Goal: Information Seeking & Learning: Learn about a topic

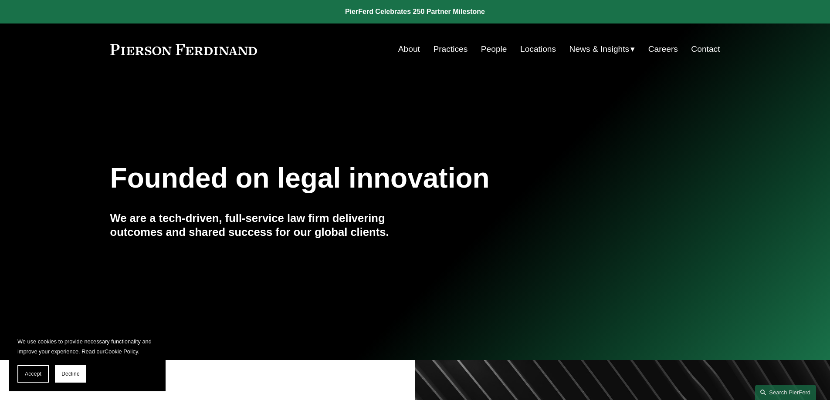
click at [485, 50] on link "People" at bounding box center [494, 49] width 26 height 17
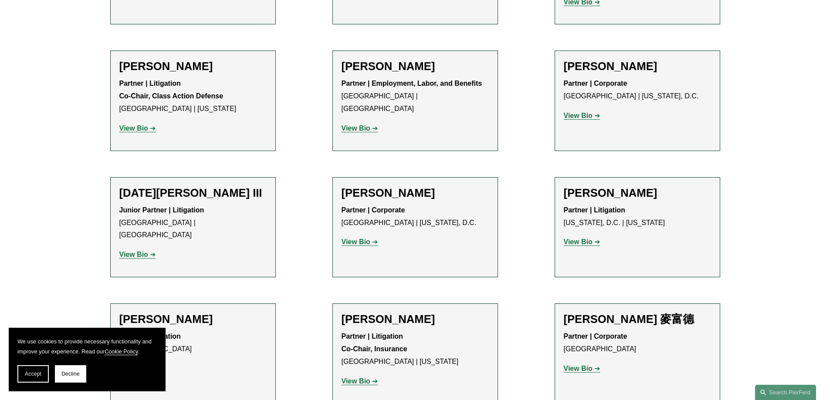
scroll to position [7318, 0]
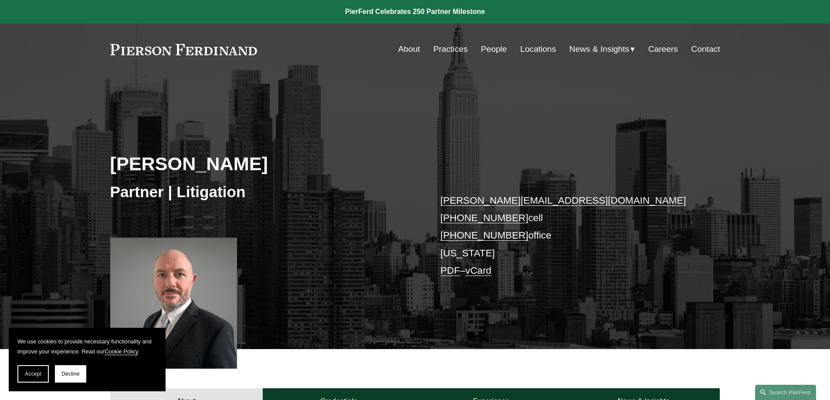
click at [524, 55] on link "Locations" at bounding box center [538, 49] width 36 height 17
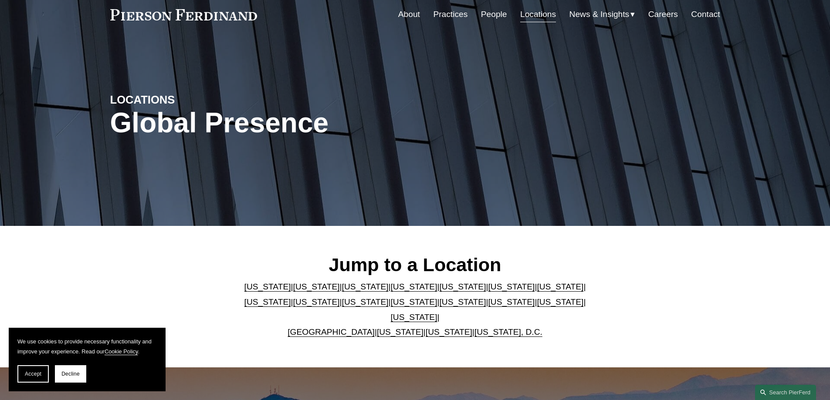
scroll to position [131, 0]
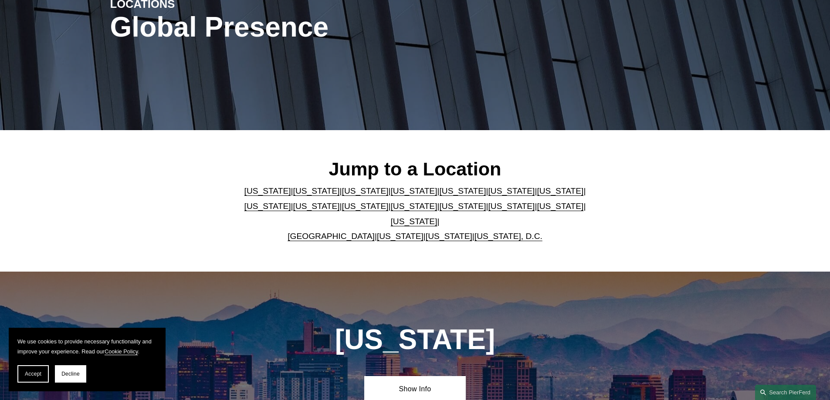
click at [342, 211] on link "[US_STATE]" at bounding box center [365, 206] width 47 height 9
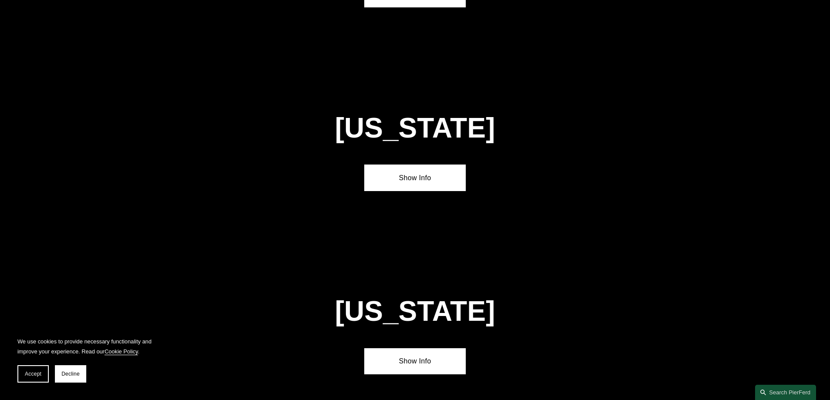
scroll to position [2047, 0]
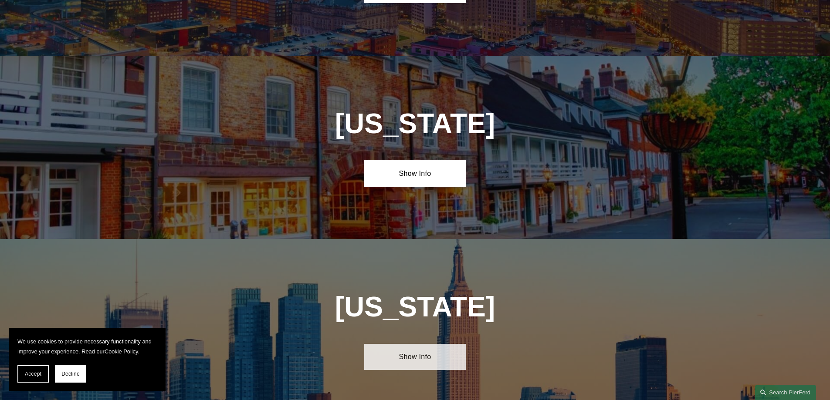
click at [399, 344] on link "Show Info" at bounding box center [414, 357] width 101 height 26
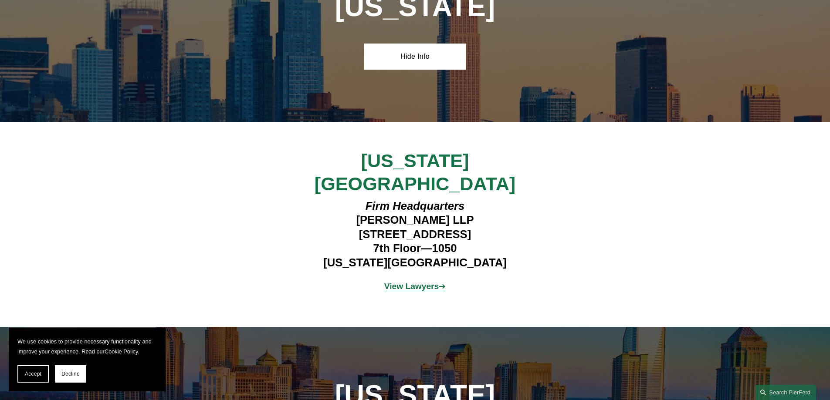
scroll to position [2352, 0]
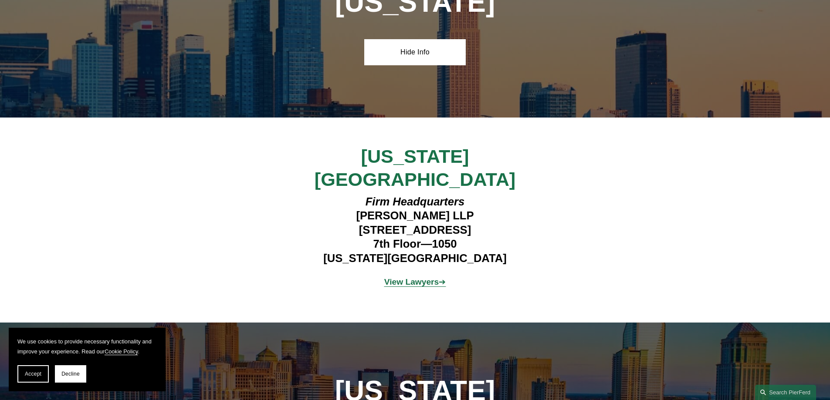
click at [405, 277] on strong "View Lawyers" at bounding box center [411, 281] width 55 height 9
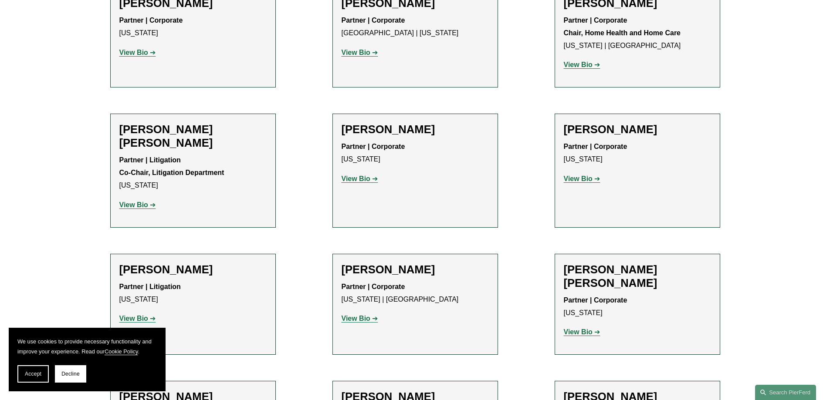
scroll to position [436, 0]
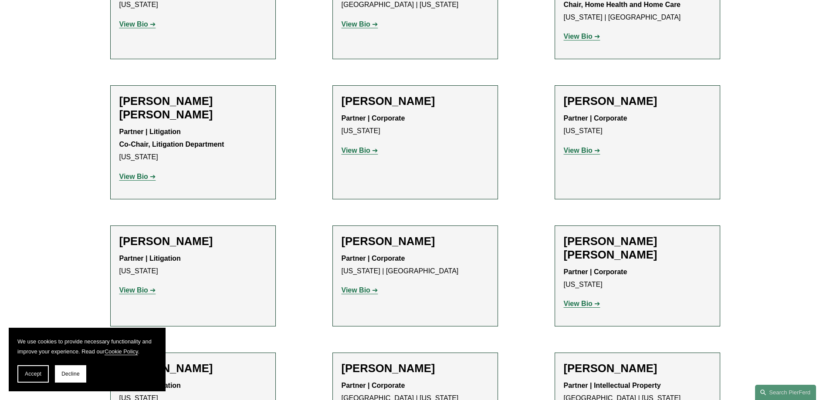
click at [572, 153] on strong "View Bio" at bounding box center [578, 150] width 29 height 7
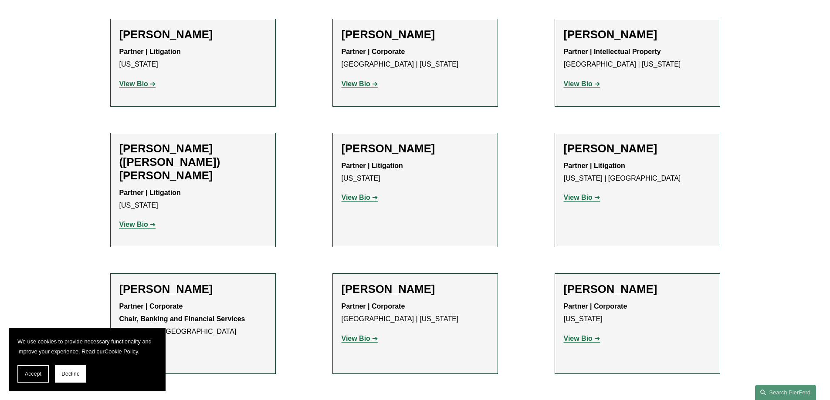
scroll to position [784, 0]
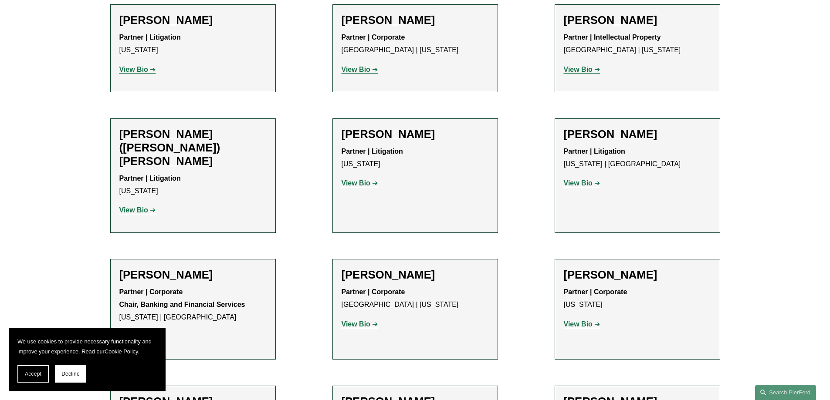
click at [346, 179] on strong "View Bio" at bounding box center [356, 182] width 29 height 7
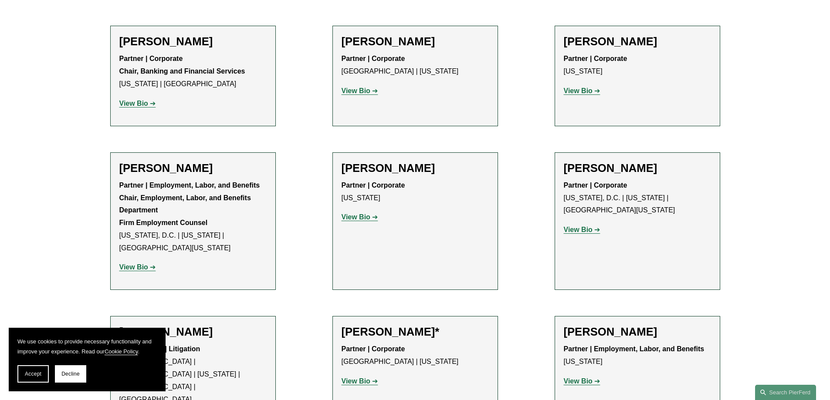
scroll to position [1045, 0]
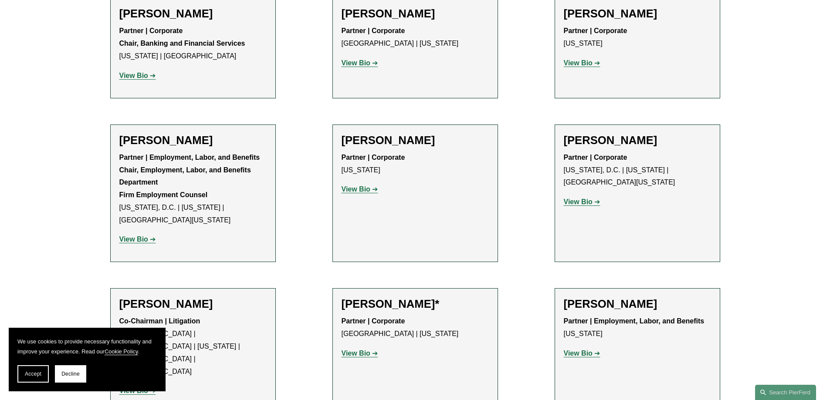
click at [139, 236] on strong "View Bio" at bounding box center [133, 239] width 29 height 7
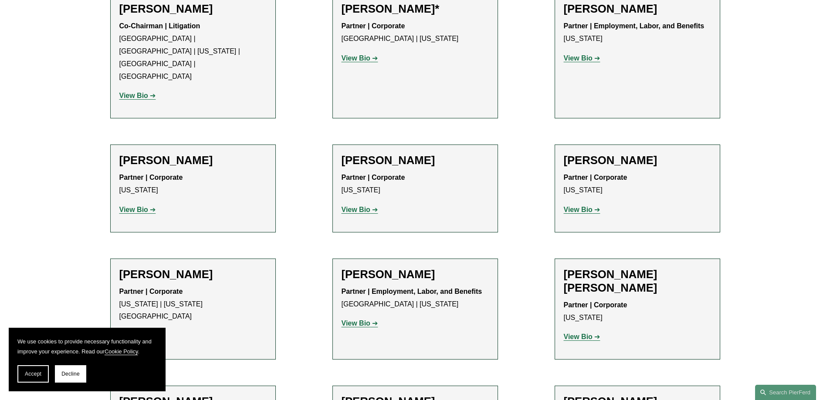
scroll to position [1350, 0]
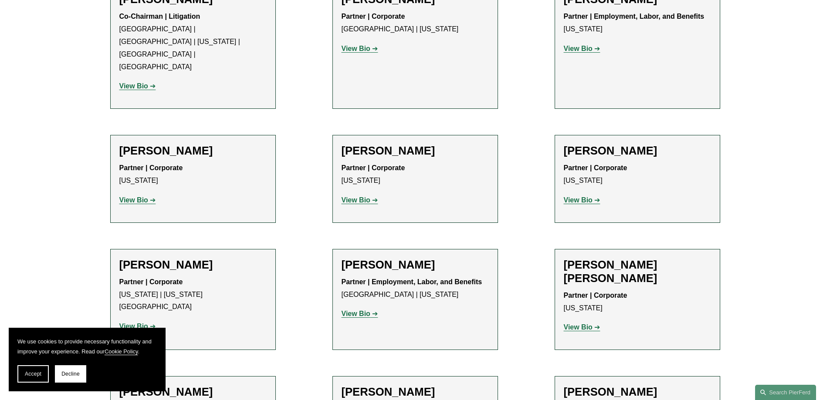
click at [147, 323] on strong "View Bio" at bounding box center [133, 326] width 29 height 7
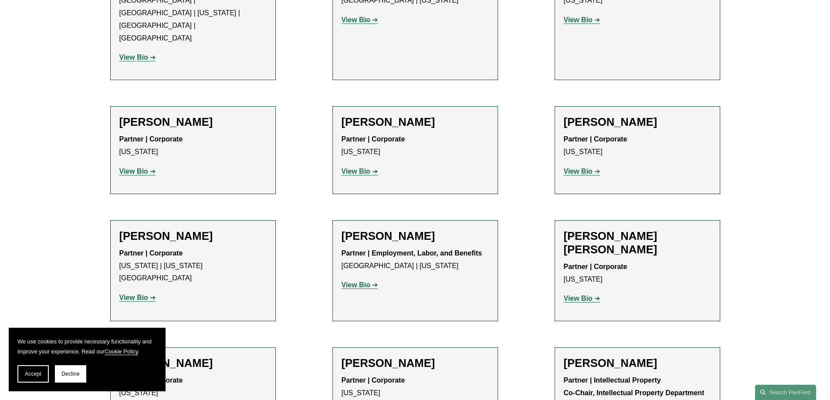
scroll to position [1394, 0]
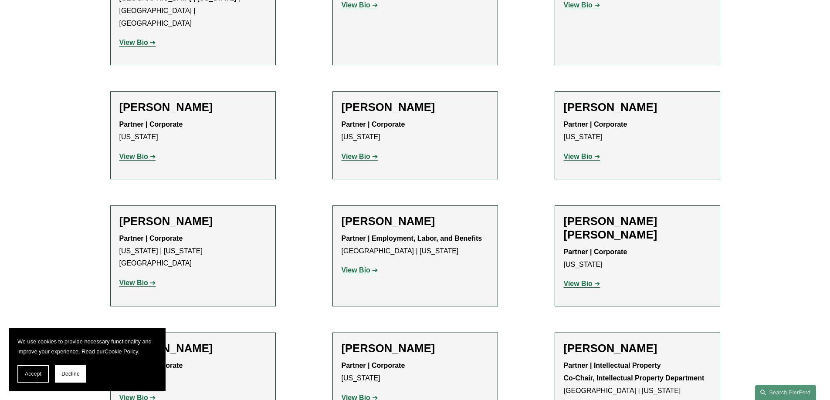
click at [355, 394] on strong "View Bio" at bounding box center [356, 397] width 29 height 7
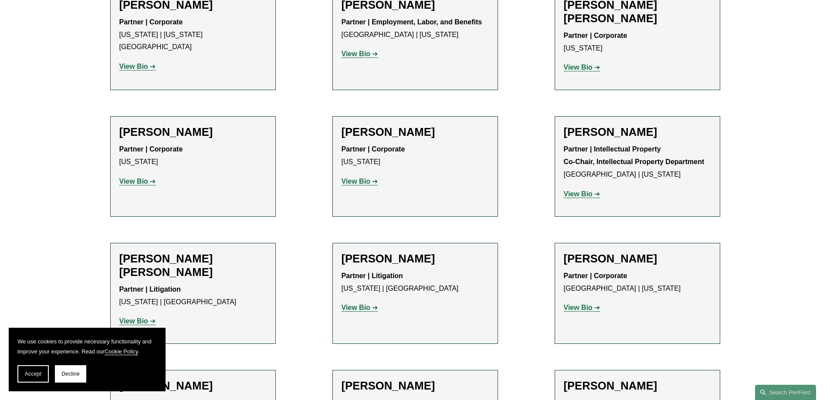
scroll to position [1612, 0]
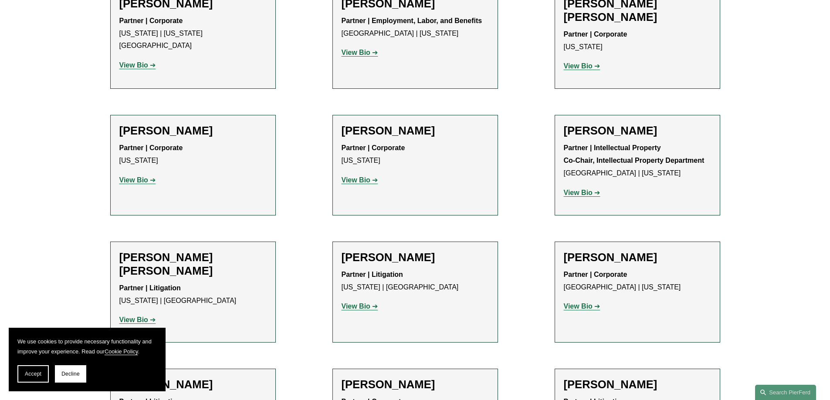
click at [580, 189] on strong "View Bio" at bounding box center [578, 192] width 29 height 7
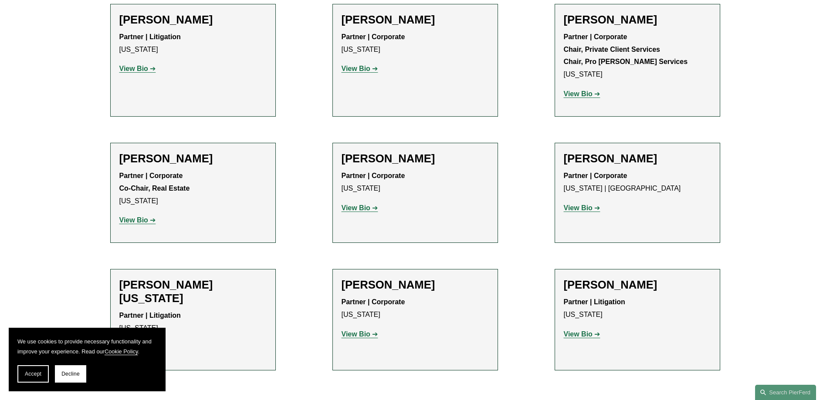
scroll to position [2788, 0]
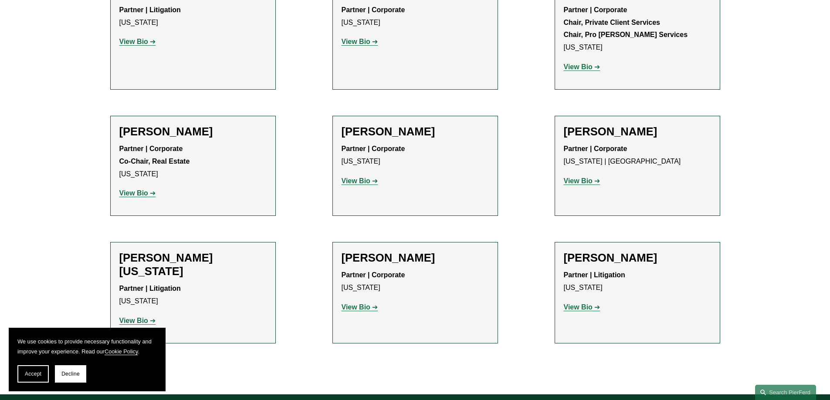
click at [354, 304] on strong "View Bio" at bounding box center [356, 307] width 29 height 7
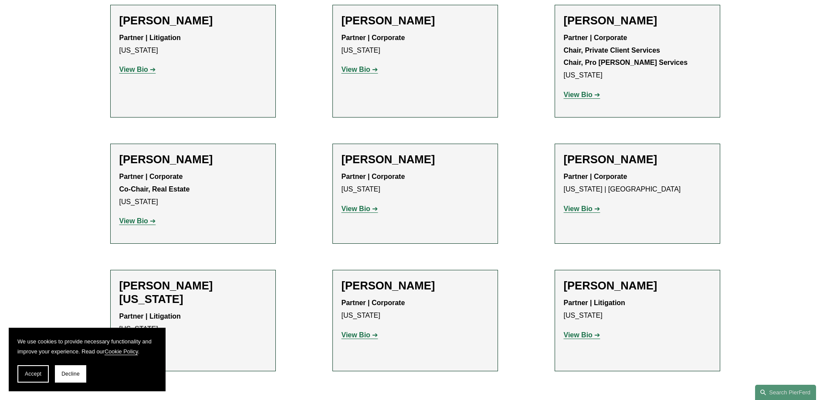
scroll to position [2744, 0]
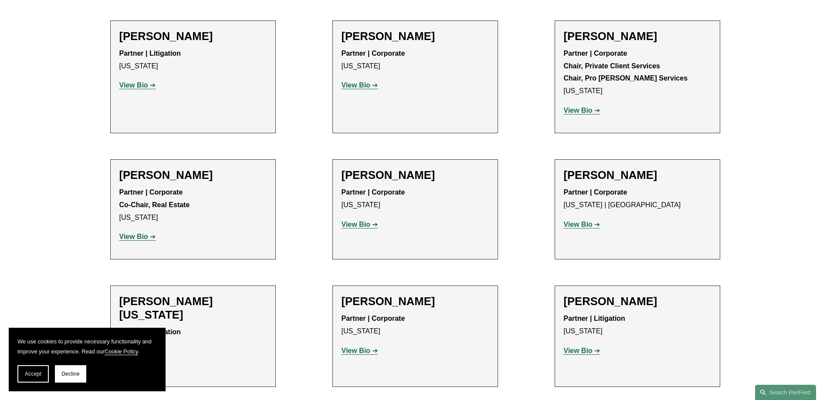
click at [572, 221] on strong "View Bio" at bounding box center [578, 224] width 29 height 7
click at [136, 233] on strong "View Bio" at bounding box center [133, 236] width 29 height 7
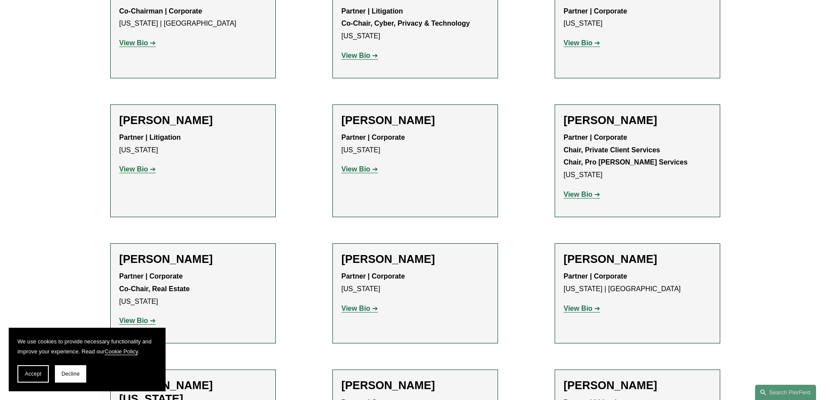
scroll to position [2657, 0]
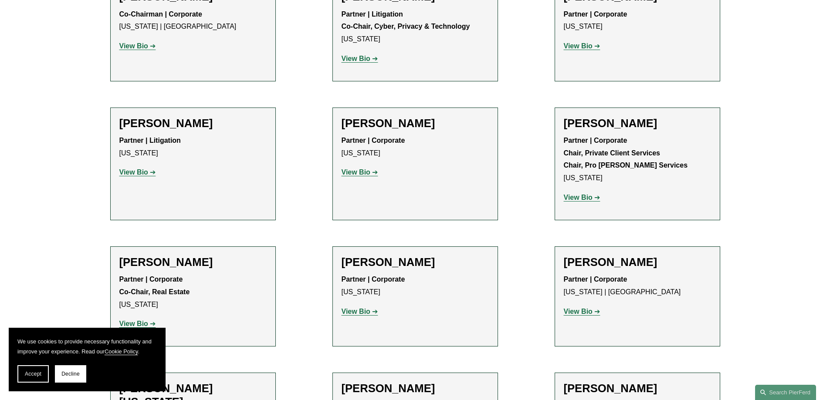
click at [344, 308] on strong "View Bio" at bounding box center [356, 311] width 29 height 7
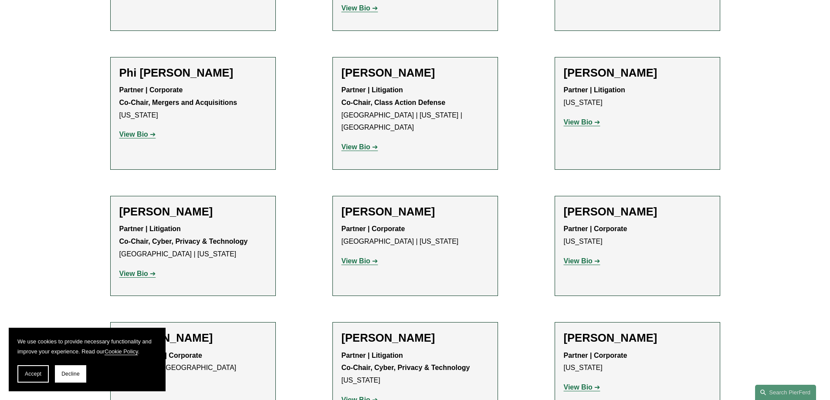
scroll to position [2309, 0]
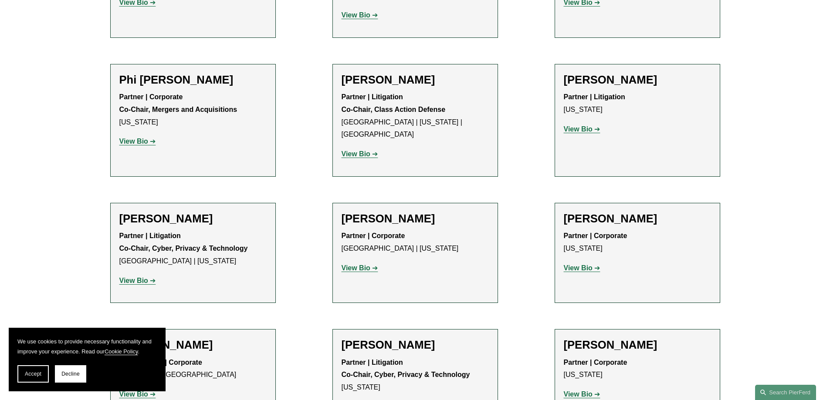
click at [351, 264] on strong "View Bio" at bounding box center [356, 267] width 29 height 7
click at [142, 277] on strong "View Bio" at bounding box center [133, 280] width 29 height 7
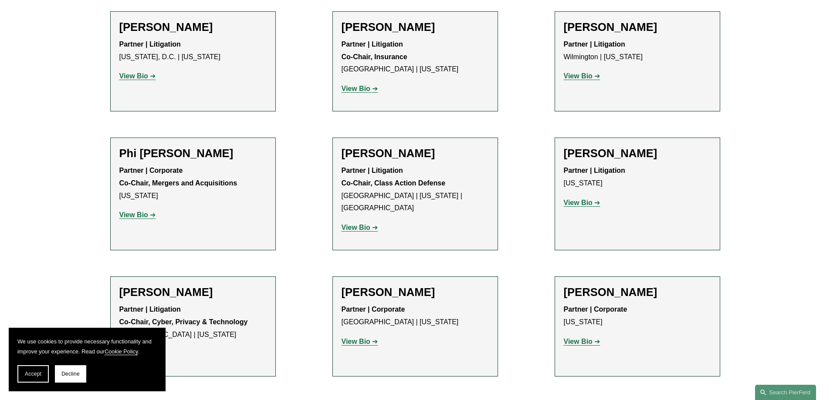
scroll to position [2222, 0]
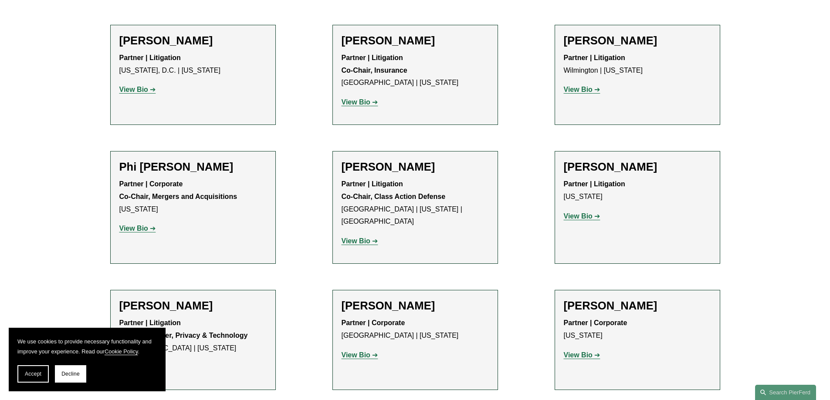
click at [573, 213] on strong "View Bio" at bounding box center [578, 216] width 29 height 7
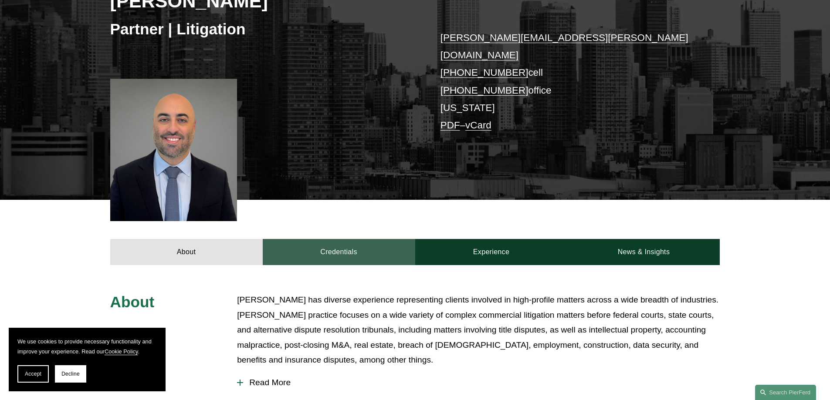
scroll to position [218, 0]
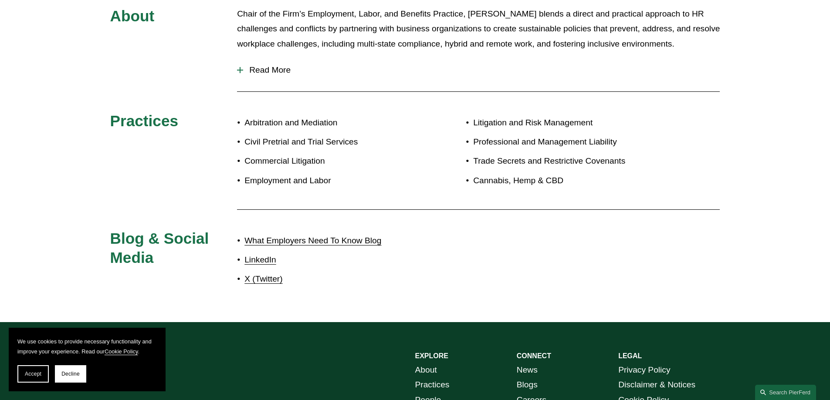
scroll to position [419, 0]
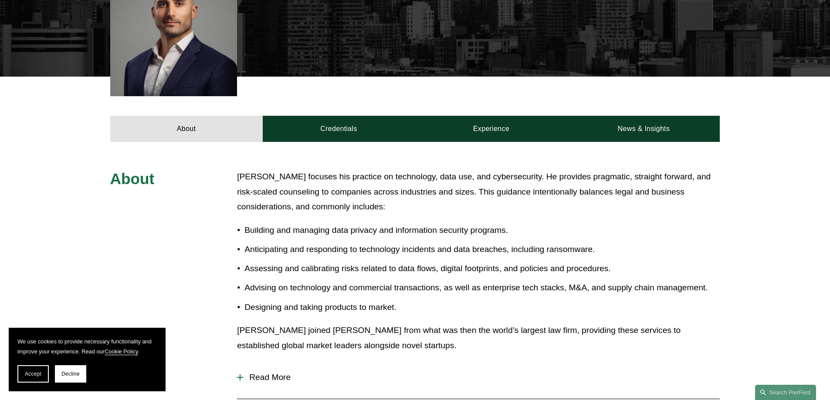
scroll to position [305, 0]
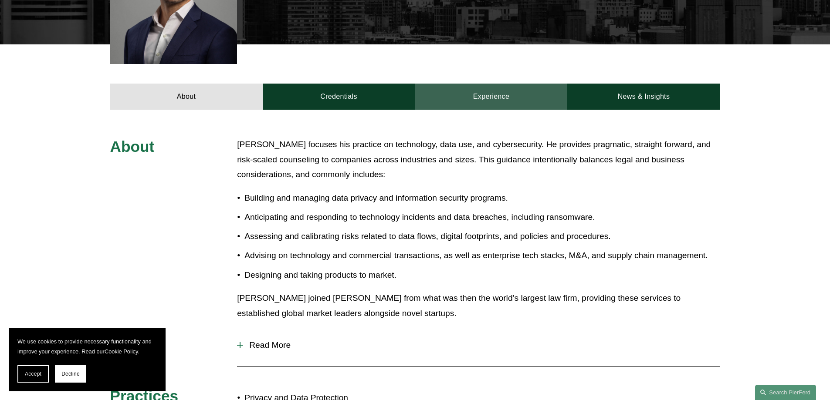
click at [488, 97] on link "Experience" at bounding box center [491, 97] width 152 height 26
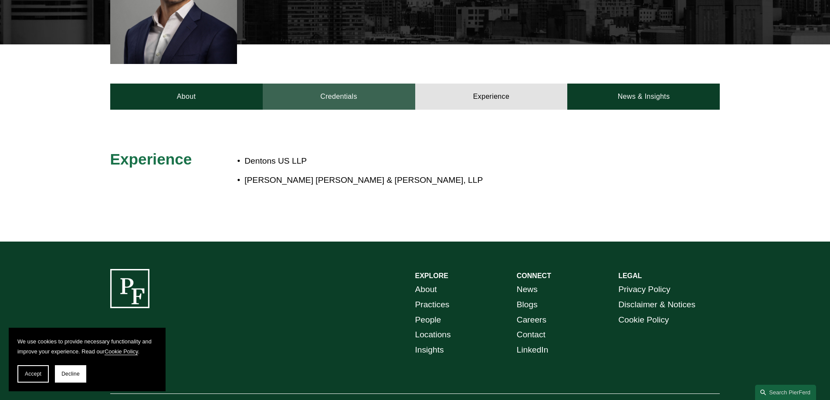
click at [335, 98] on link "Credentials" at bounding box center [339, 97] width 152 height 26
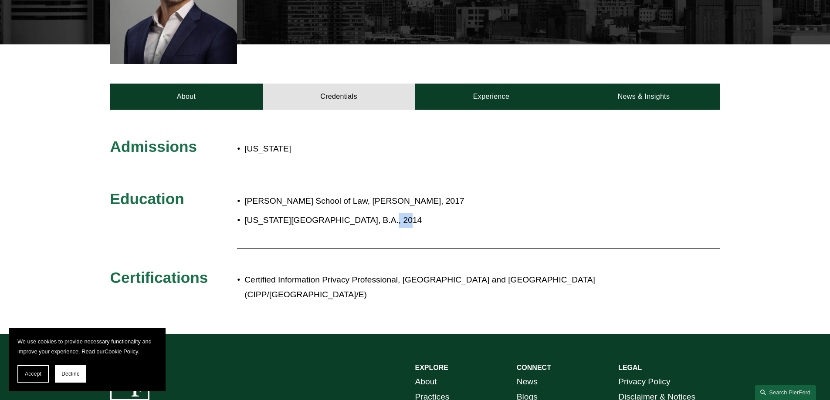
drag, startPoint x: 364, startPoint y: 219, endPoint x: 380, endPoint y: 220, distance: 16.6
click at [380, 220] on p "Colorado State University, B.A., 2014" at bounding box center [443, 220] width 399 height 15
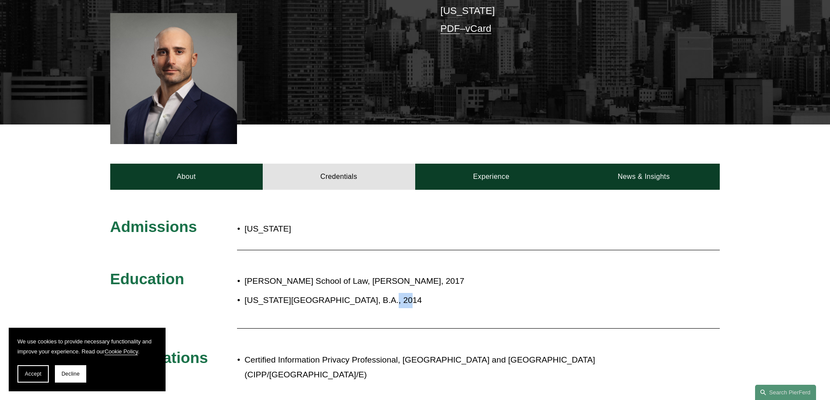
scroll to position [174, 0]
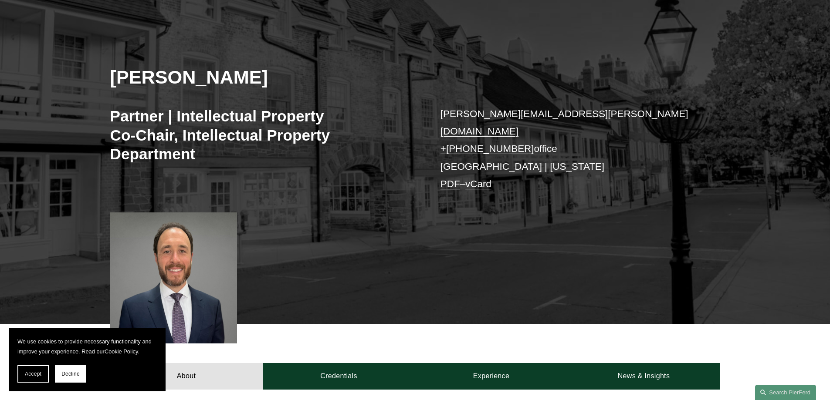
scroll to position [87, 0]
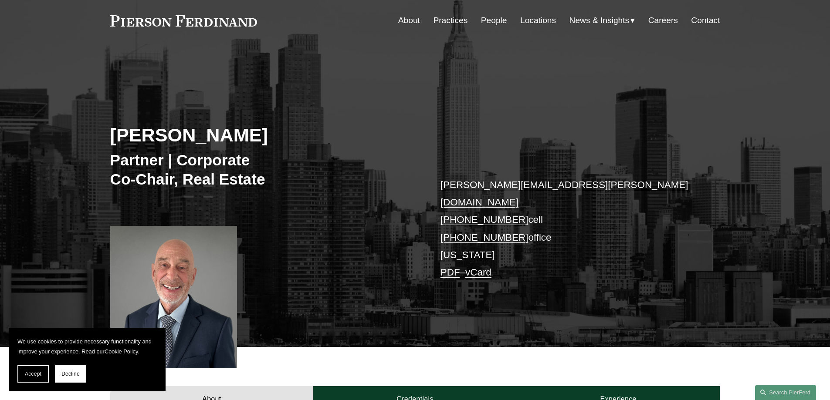
scroll to position [44, 0]
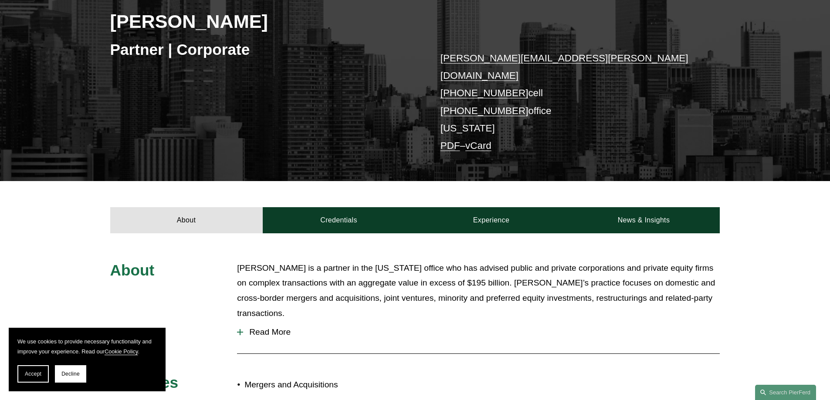
scroll to position [174, 0]
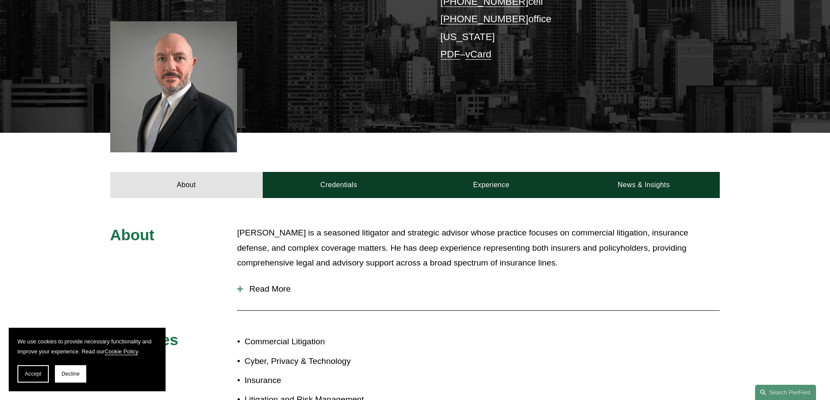
scroll to position [218, 0]
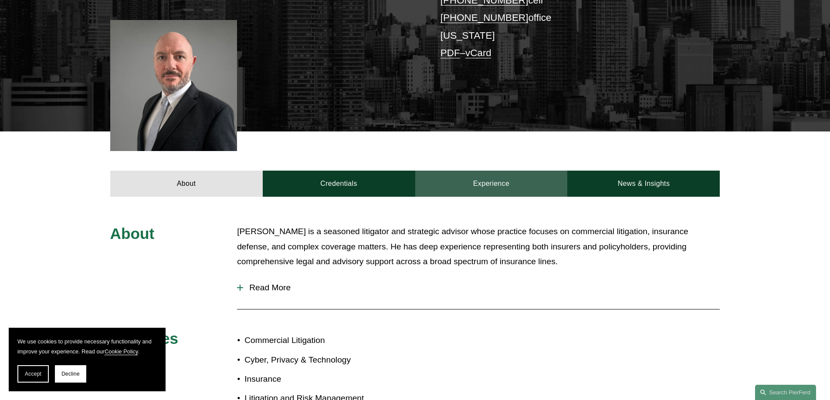
click at [500, 186] on link "Experience" at bounding box center [491, 184] width 152 height 26
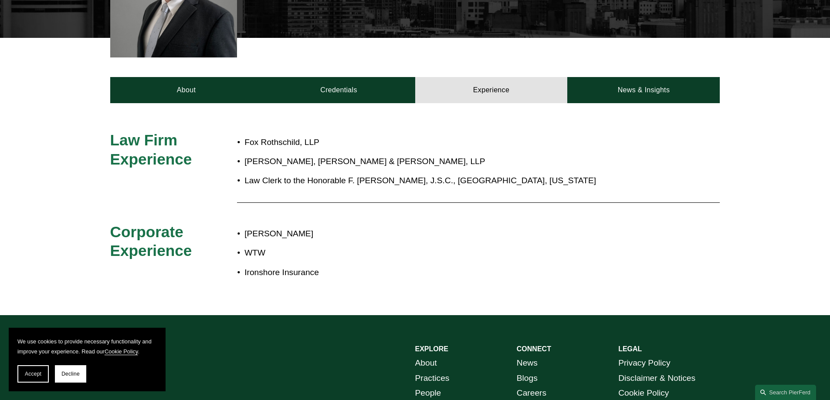
scroll to position [348, 0]
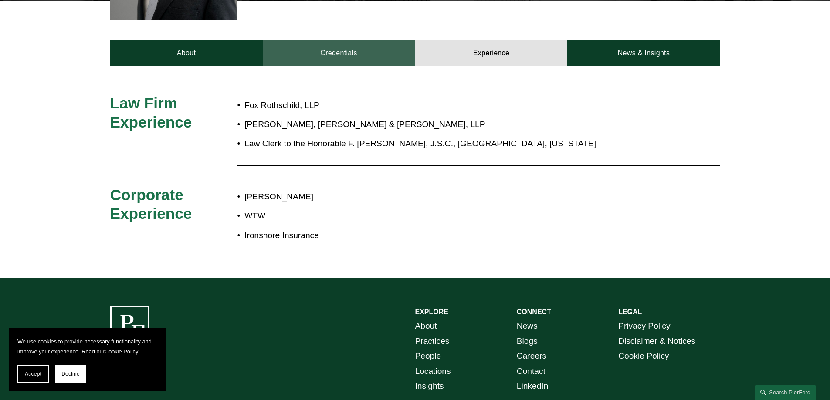
click at [330, 56] on link "Credentials" at bounding box center [339, 53] width 152 height 26
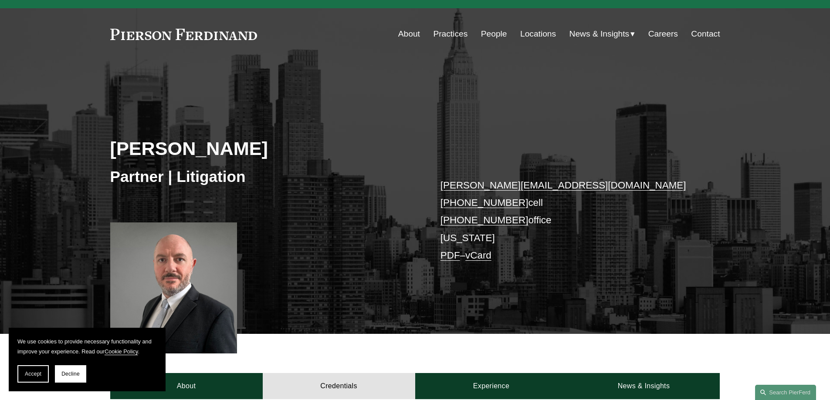
scroll to position [0, 0]
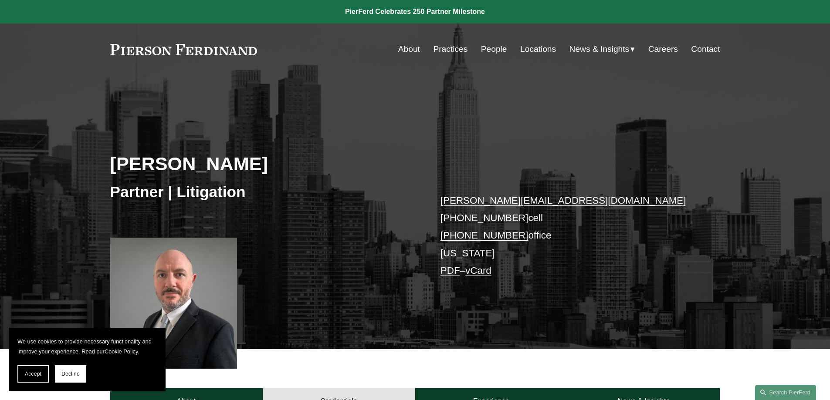
click at [407, 49] on link "About" at bounding box center [409, 49] width 22 height 17
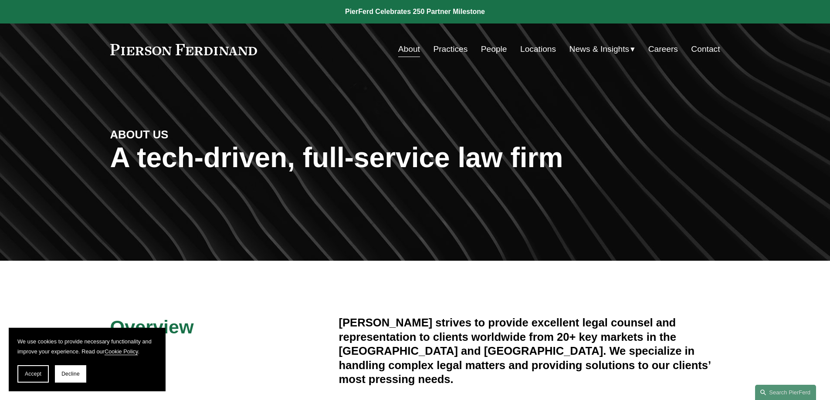
click at [521, 48] on link "Locations" at bounding box center [538, 49] width 36 height 17
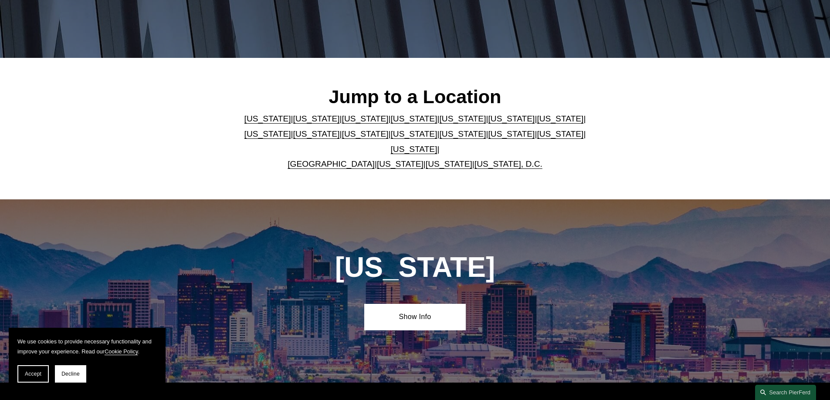
scroll to position [218, 0]
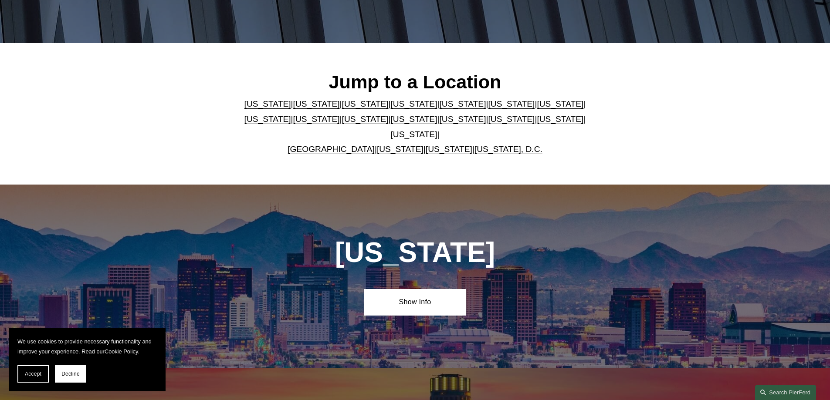
click at [304, 108] on link "[US_STATE]" at bounding box center [316, 103] width 47 height 9
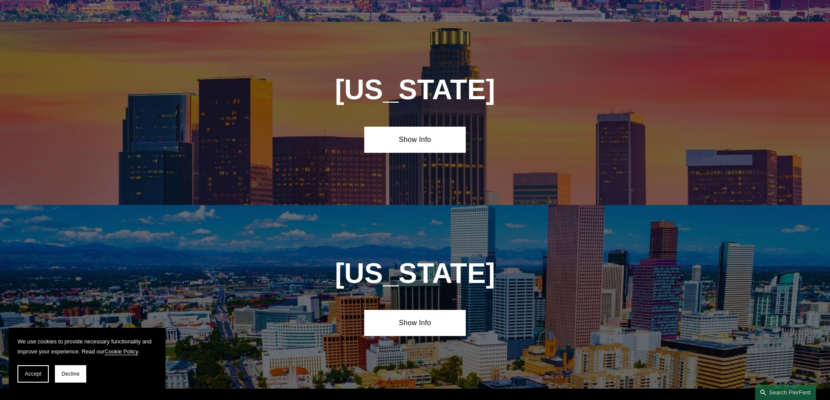
scroll to position [579, 0]
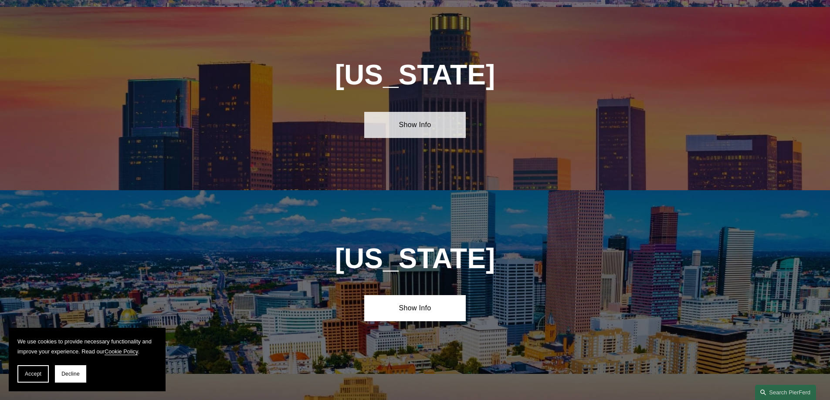
click at [406, 122] on link "Show Info" at bounding box center [414, 125] width 101 height 26
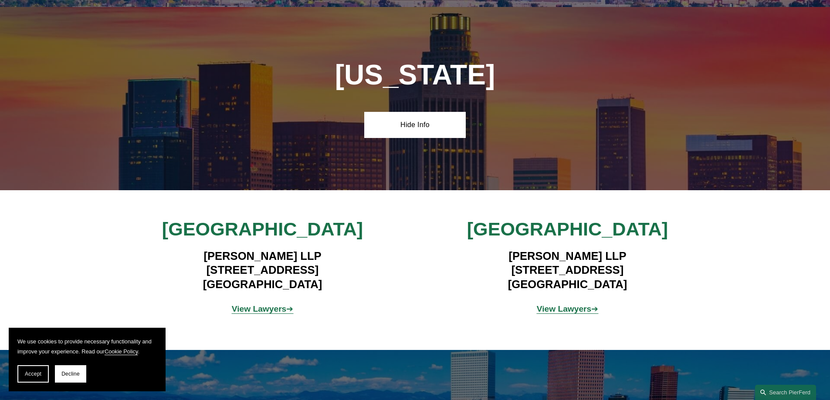
click at [279, 304] on strong "View Lawyers" at bounding box center [259, 308] width 55 height 9
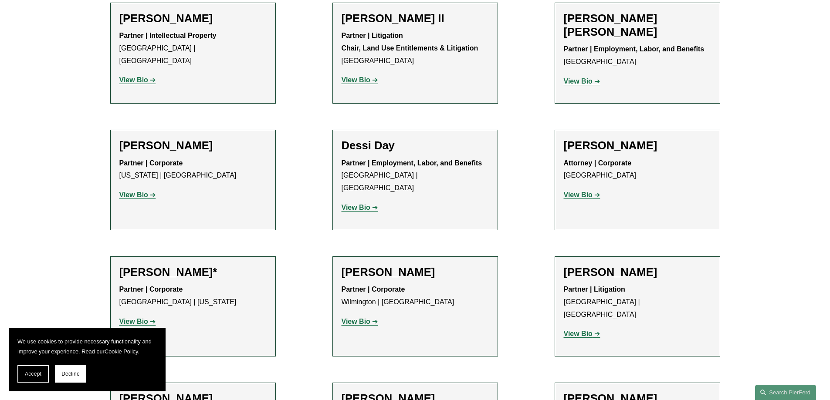
scroll to position [436, 0]
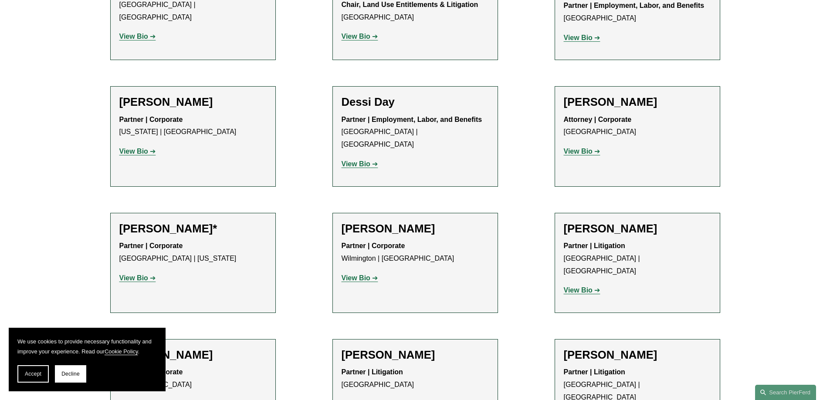
click at [139, 149] on strong "View Bio" at bounding box center [133, 151] width 29 height 7
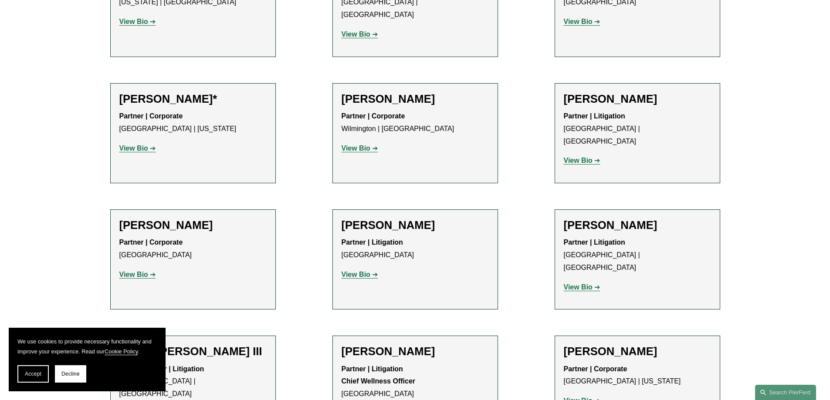
scroll to position [566, 0]
click at [354, 144] on strong "View Bio" at bounding box center [356, 147] width 29 height 7
click at [359, 270] on strong "View Bio" at bounding box center [356, 273] width 29 height 7
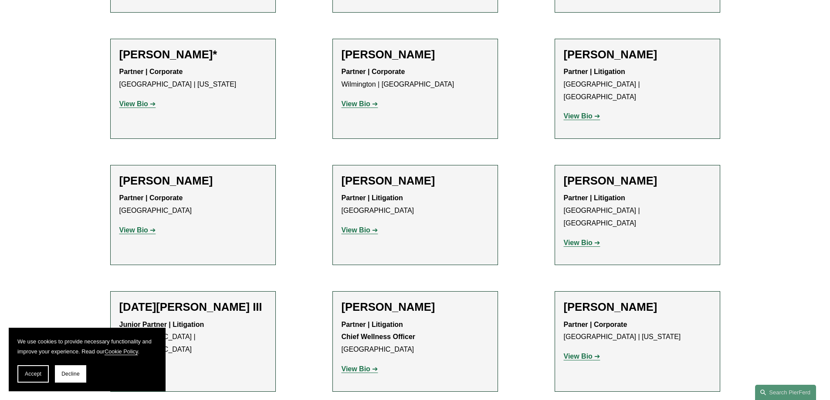
click at [574, 237] on p "View Bio" at bounding box center [637, 243] width 147 height 13
click at [566, 239] on strong "View Bio" at bounding box center [578, 242] width 29 height 7
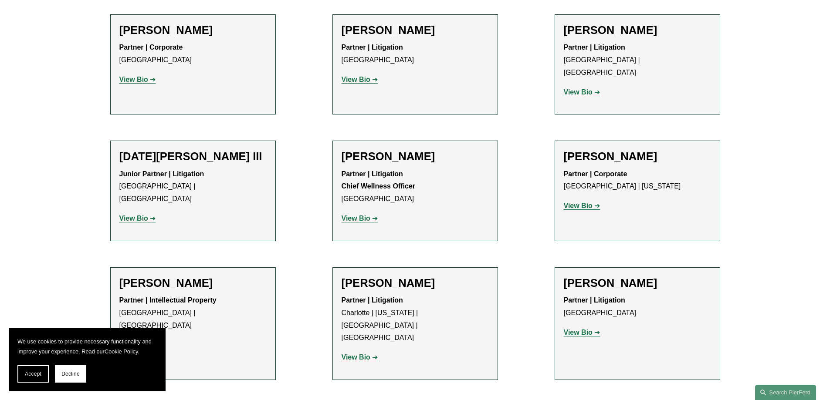
scroll to position [784, 0]
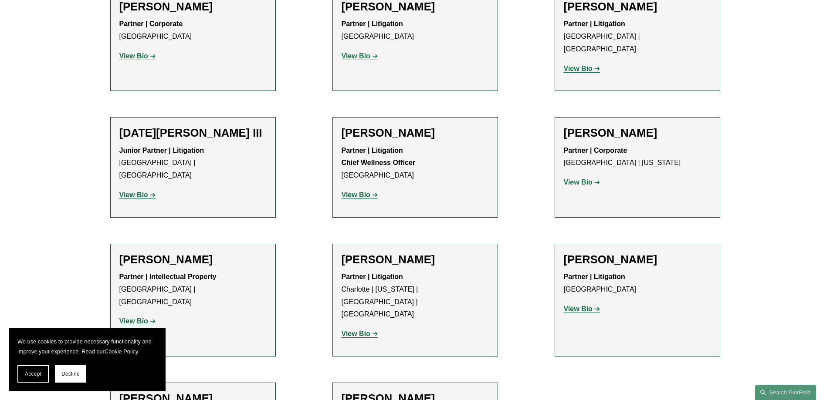
click at [132, 191] on strong "View Bio" at bounding box center [133, 194] width 29 height 7
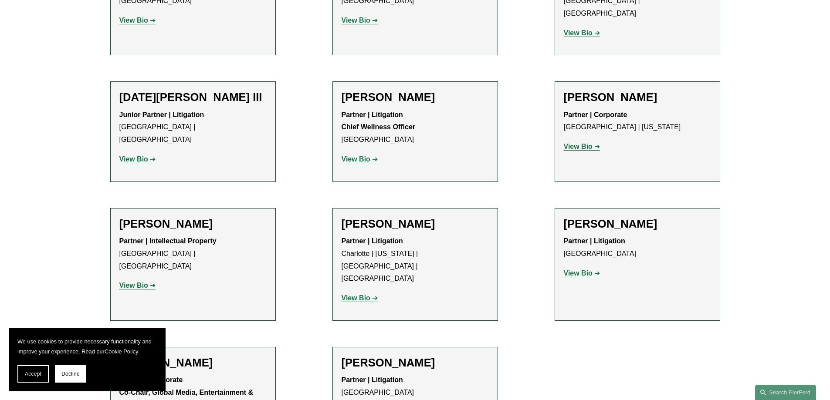
scroll to position [915, 0]
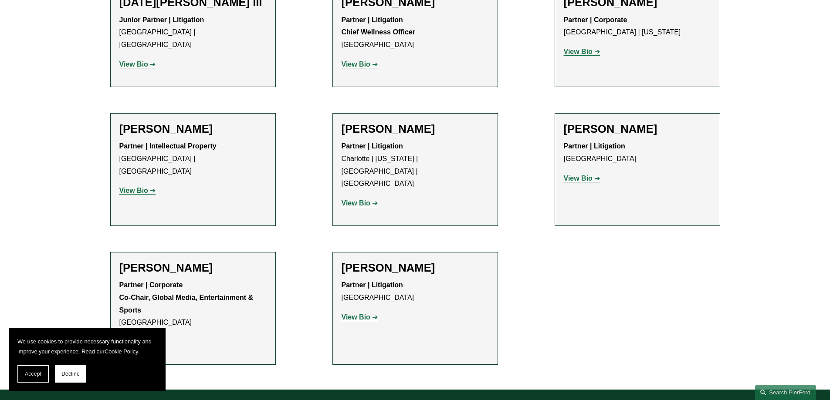
click at [347, 314] on strong "View Bio" at bounding box center [356, 317] width 29 height 7
click at [583, 175] on strong "View Bio" at bounding box center [578, 178] width 29 height 7
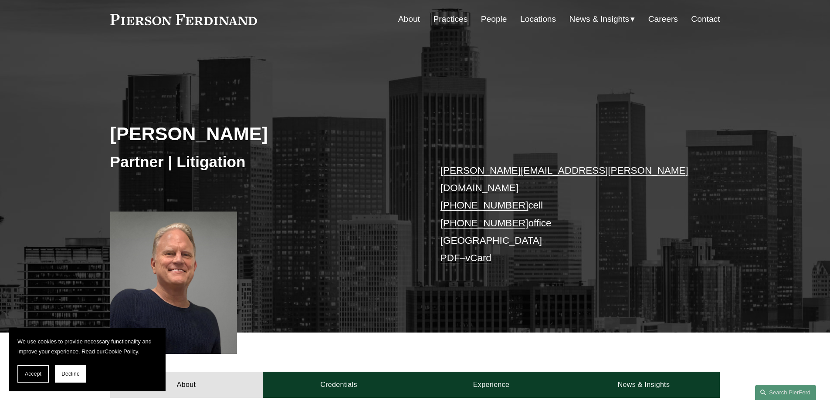
scroll to position [44, 0]
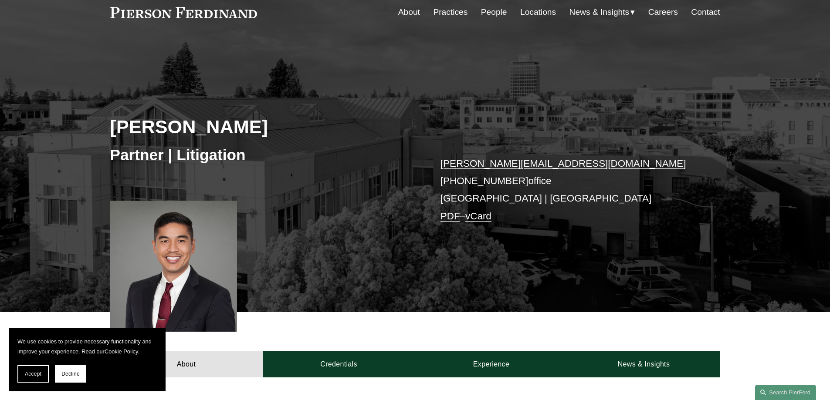
scroll to position [87, 0]
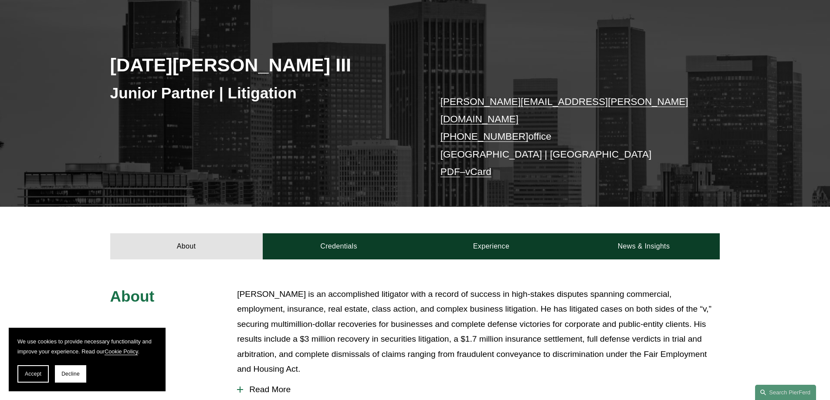
scroll to position [218, 0]
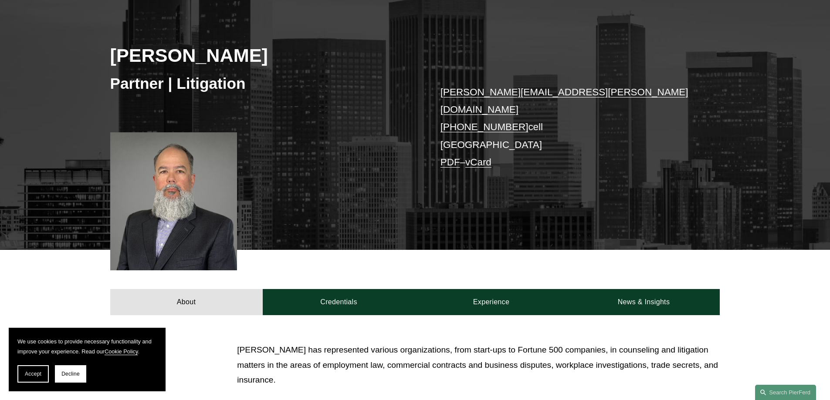
scroll to position [131, 0]
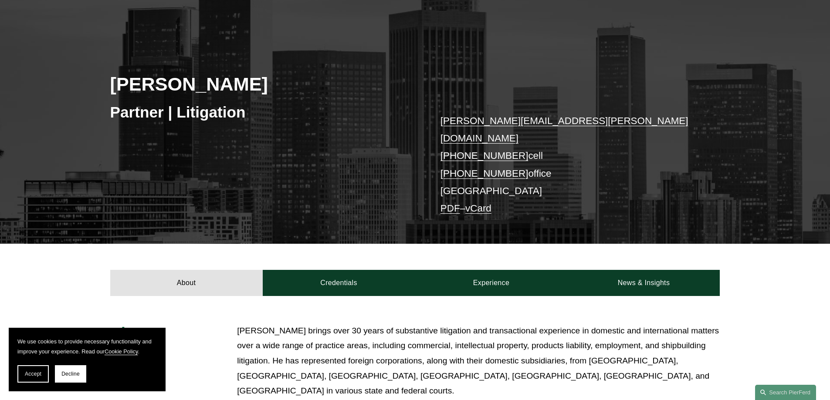
scroll to position [87, 0]
